Goal: Navigation & Orientation: Find specific page/section

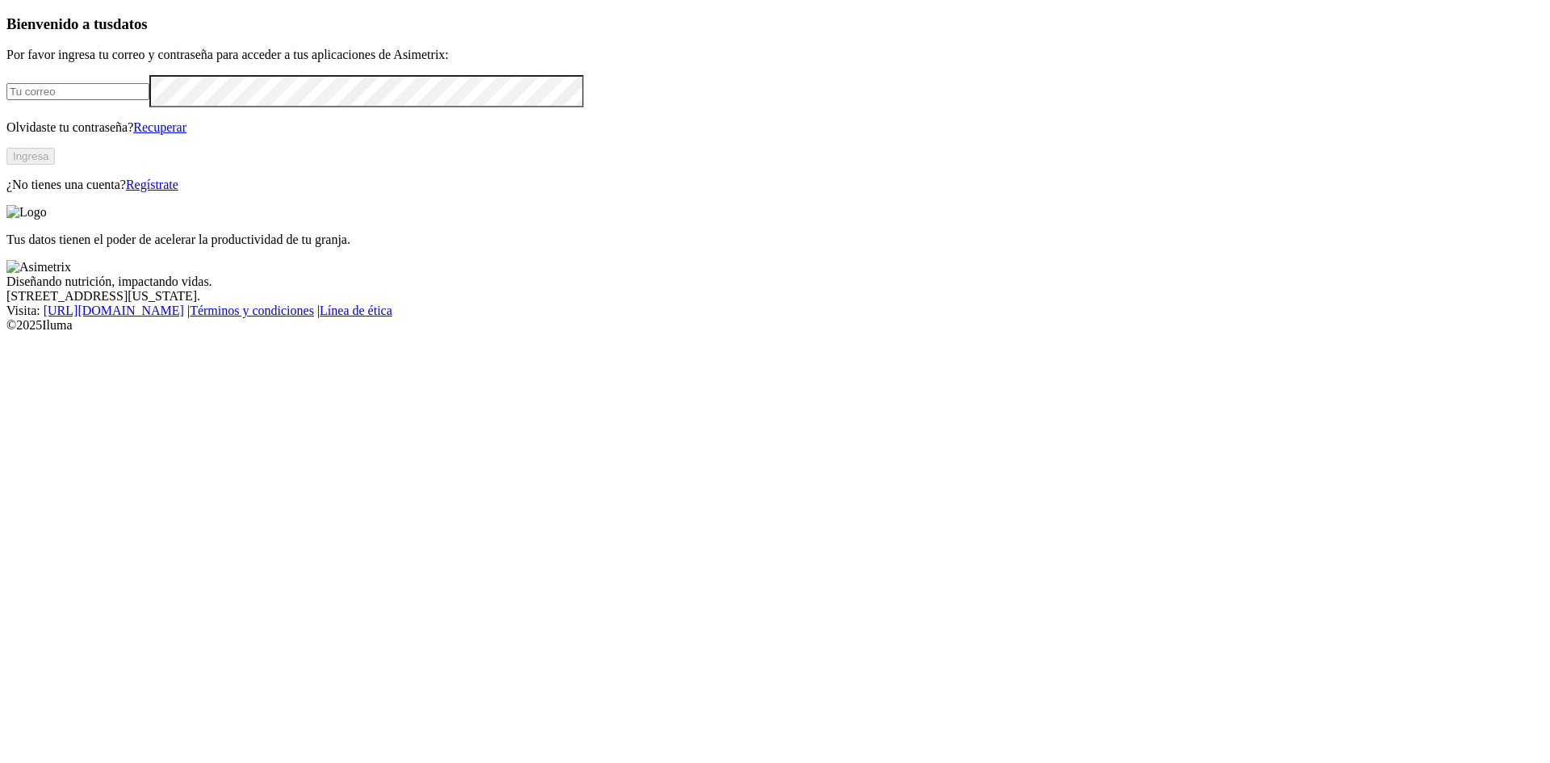
type input "[EMAIL_ADDRESS][DOMAIN_NAME]"
click at [55, 165] on button "Ingresa" at bounding box center [30, 156] width 48 height 17
